Goal: Task Accomplishment & Management: Complete application form

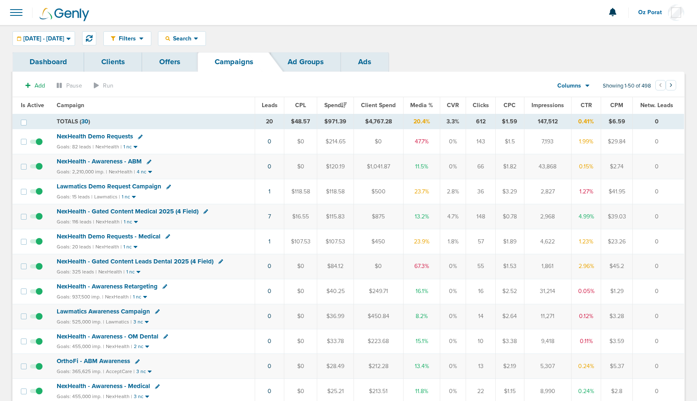
click at [13, 14] on span at bounding box center [16, 12] width 18 height 18
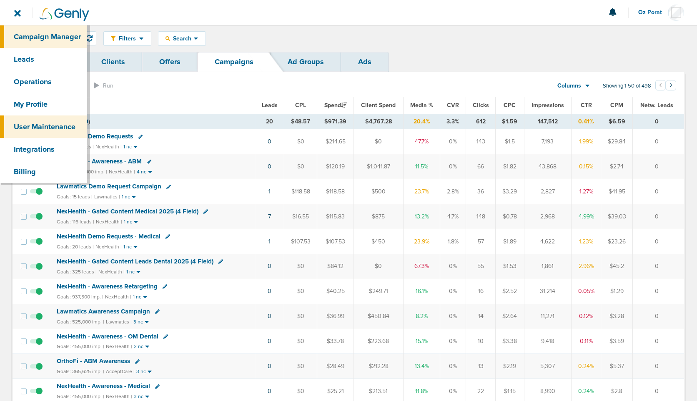
click at [37, 127] on link "User Maintenance" at bounding box center [43, 126] width 87 height 23
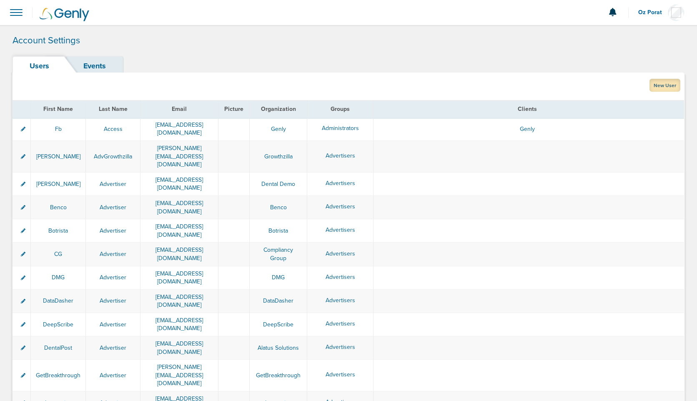
click at [423, 87] on link "New User" at bounding box center [664, 85] width 31 height 13
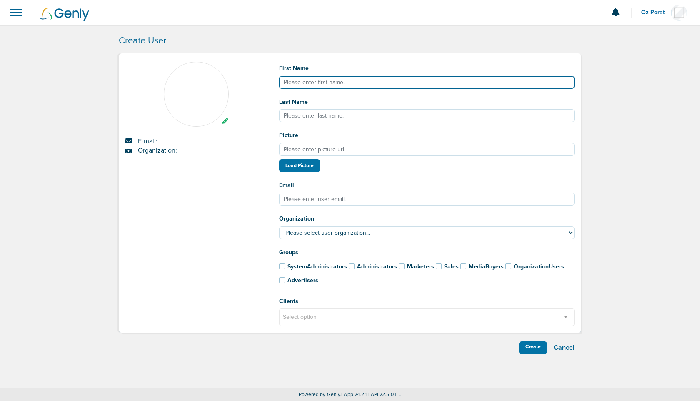
click at [358, 85] on input "First Name" at bounding box center [427, 82] width 296 height 13
type input "Ore"
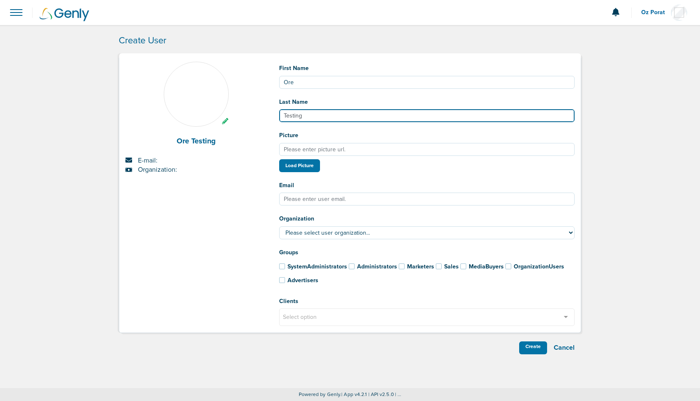
type input "Testing"
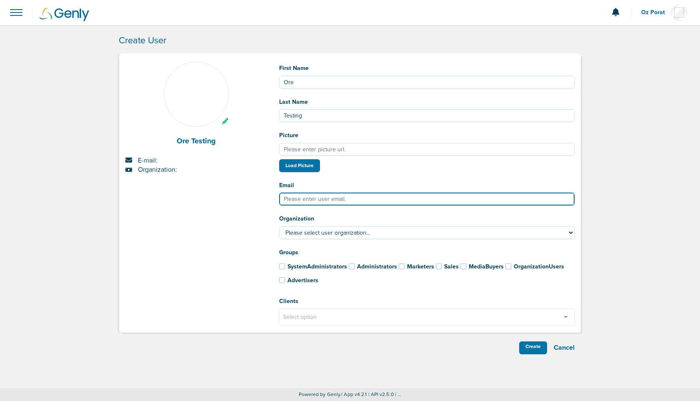
click at [351, 199] on input "Email" at bounding box center [427, 199] width 296 height 13
type input "[EMAIL_ADDRESS][DOMAIN_NAME]"
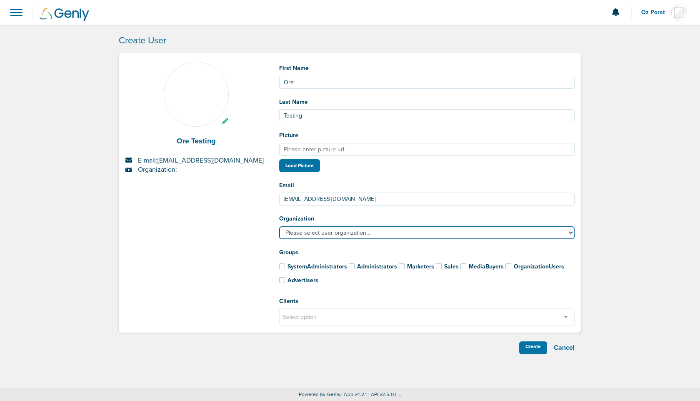
click at [351, 237] on select "Please select user organization... AcceptCare ADA Alatus Solutions AlfaWasserma…" at bounding box center [427, 232] width 296 height 13
select select "4"
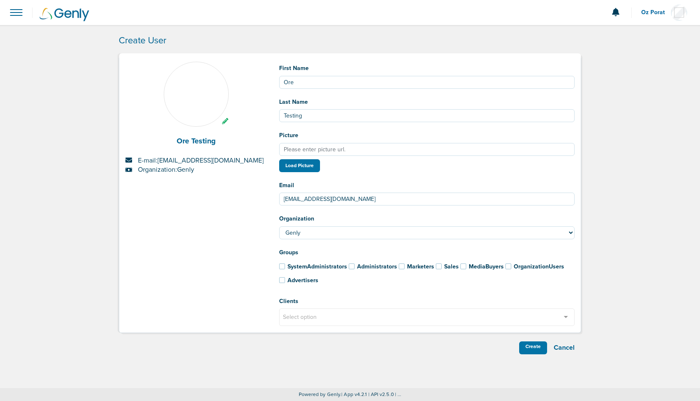
click at [283, 283] on span at bounding box center [282, 280] width 6 height 6
click at [271, 278] on input "Advertisers" at bounding box center [271, 278] width 0 height 0
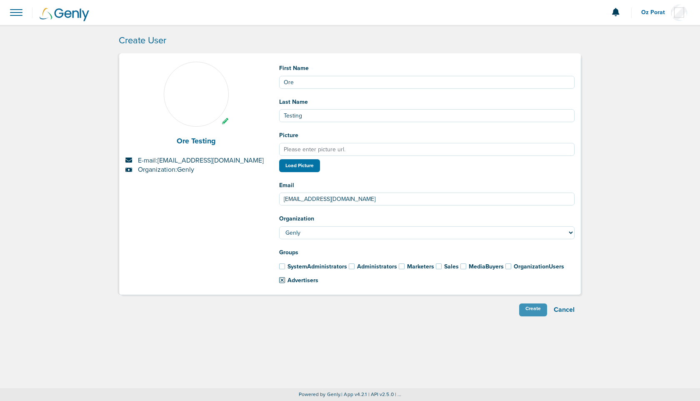
click at [423, 311] on div "Create" at bounding box center [533, 309] width 28 height 13
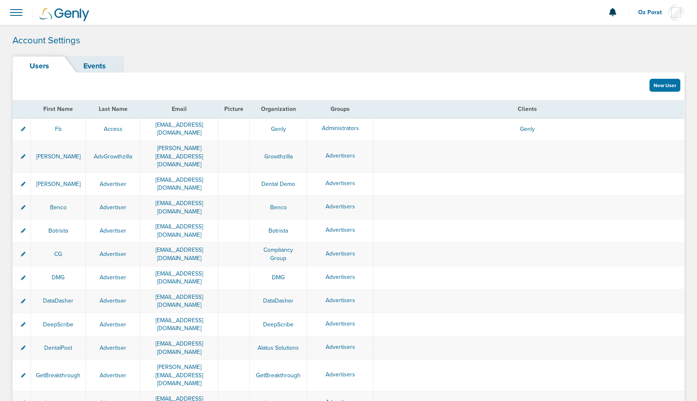
click at [18, 13] on span at bounding box center [16, 12] width 18 height 18
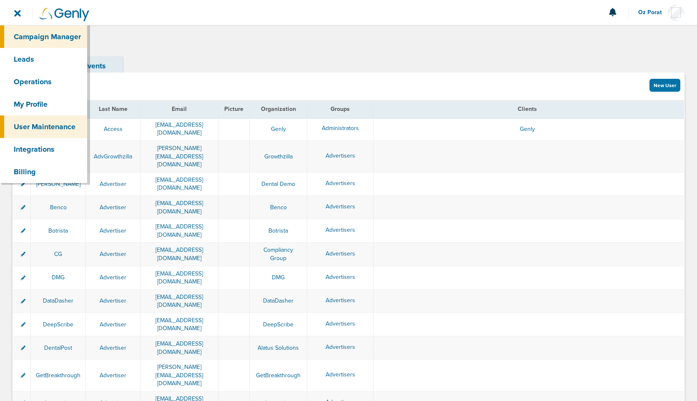
click at [34, 34] on link "Campaign Manager" at bounding box center [43, 36] width 87 height 23
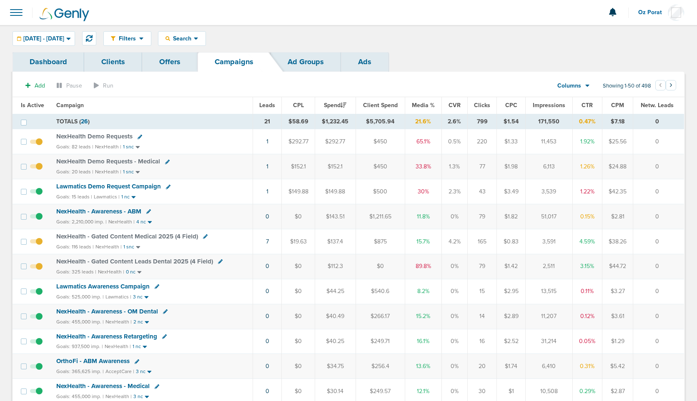
click at [269, 104] on span "Leads" at bounding box center [267, 105] width 16 height 7
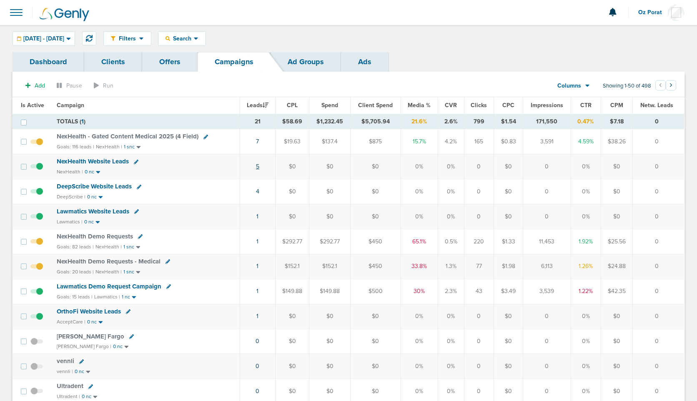
click at [258, 166] on link "5" at bounding box center [257, 166] width 3 height 7
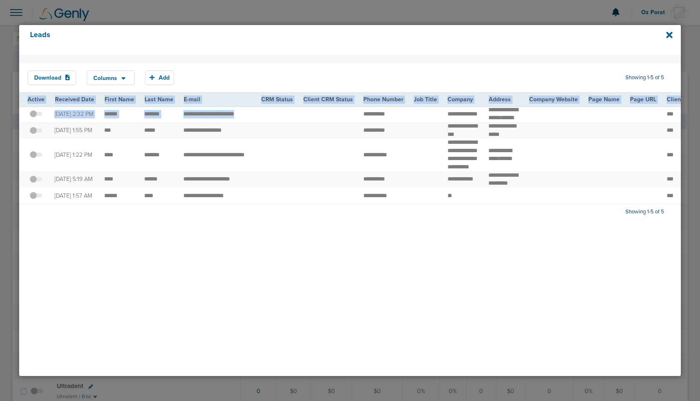
drag, startPoint x: 249, startPoint y: 119, endPoint x: 249, endPoint y: 257, distance: 138.0
click at [249, 257] on div "Download Columns Analytics DeepScribe NexHealth Save selections Reset to defaul…" at bounding box center [350, 215] width 662 height 321
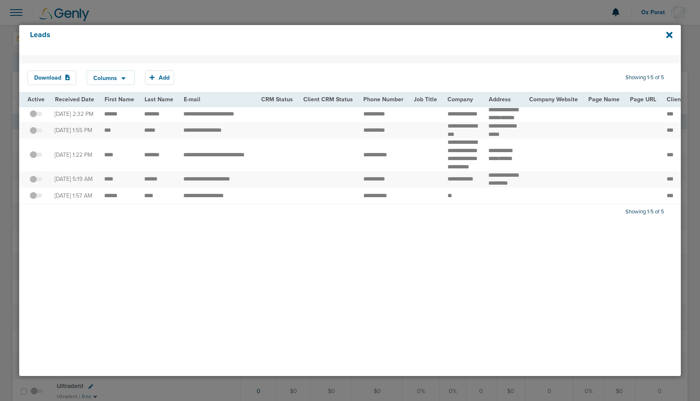
click at [272, 188] on td at bounding box center [277, 179] width 42 height 16
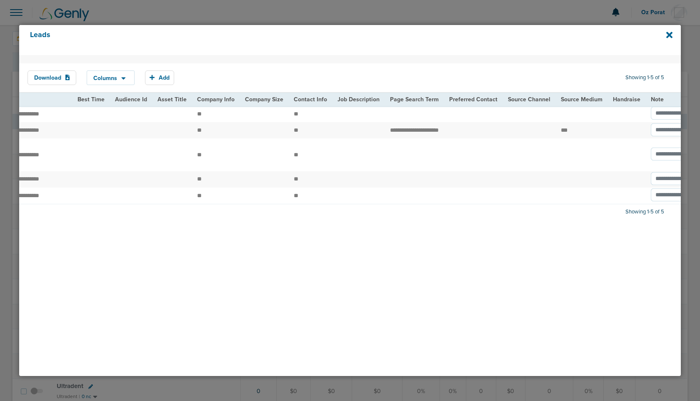
scroll to position [0, 962]
click at [423, 33] on icon at bounding box center [669, 34] width 6 height 9
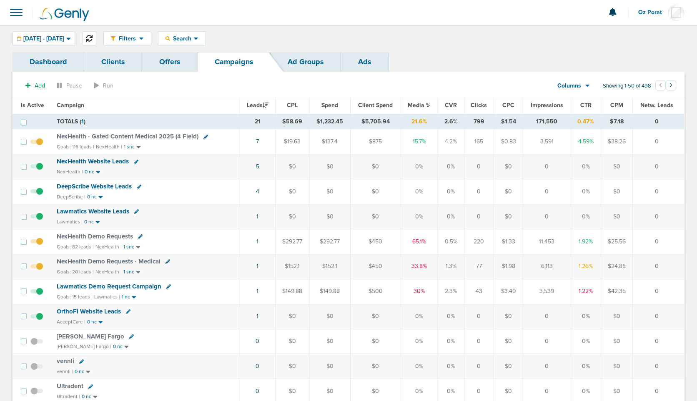
click at [93, 38] on icon at bounding box center [89, 38] width 7 height 7
click at [257, 218] on link "2" at bounding box center [257, 216] width 3 height 7
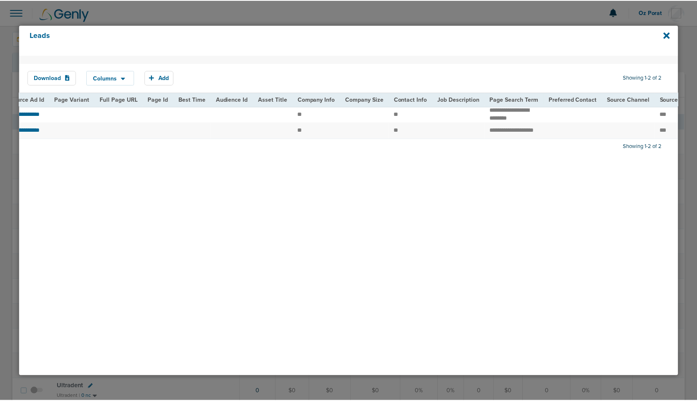
scroll to position [0, 962]
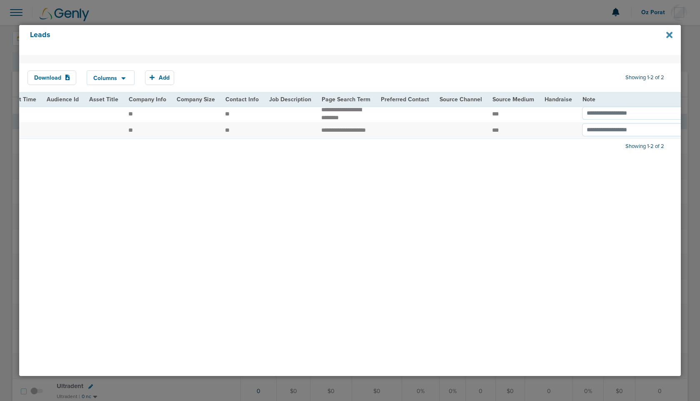
click at [423, 34] on icon at bounding box center [669, 35] width 6 height 6
